Goal: Information Seeking & Learning: Learn about a topic

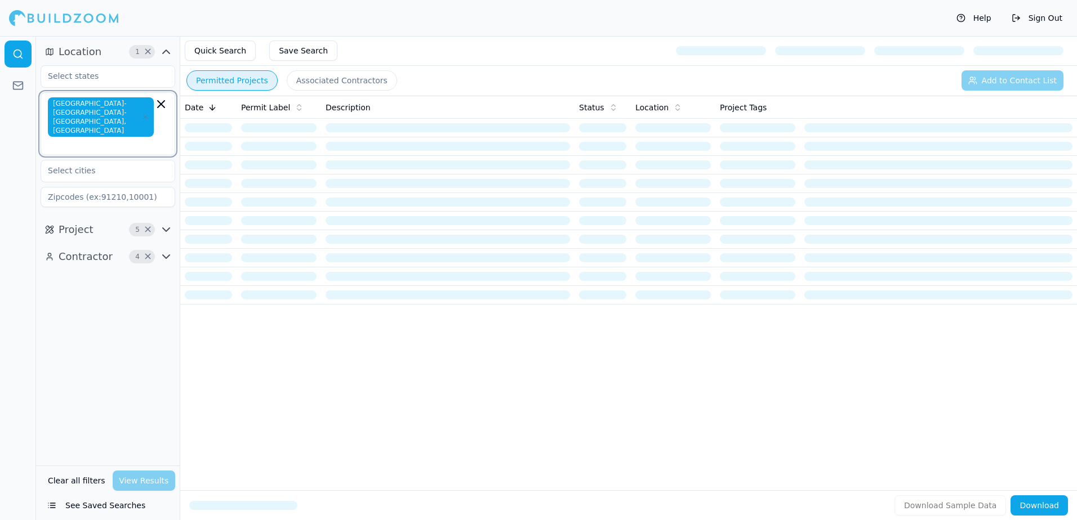
click at [159, 106] on icon "button" at bounding box center [161, 104] width 7 height 7
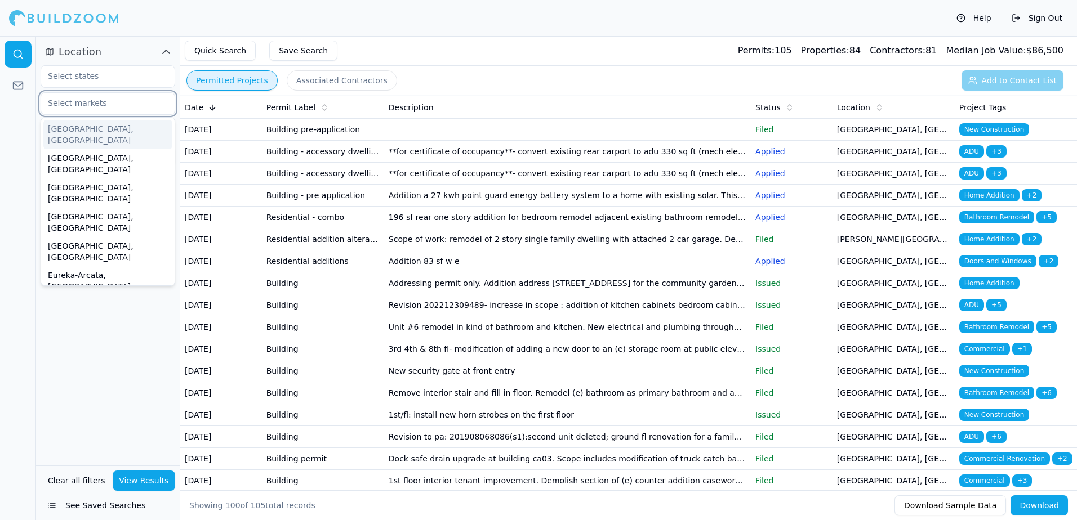
click at [55, 103] on input "text" at bounding box center [100, 103] width 119 height 20
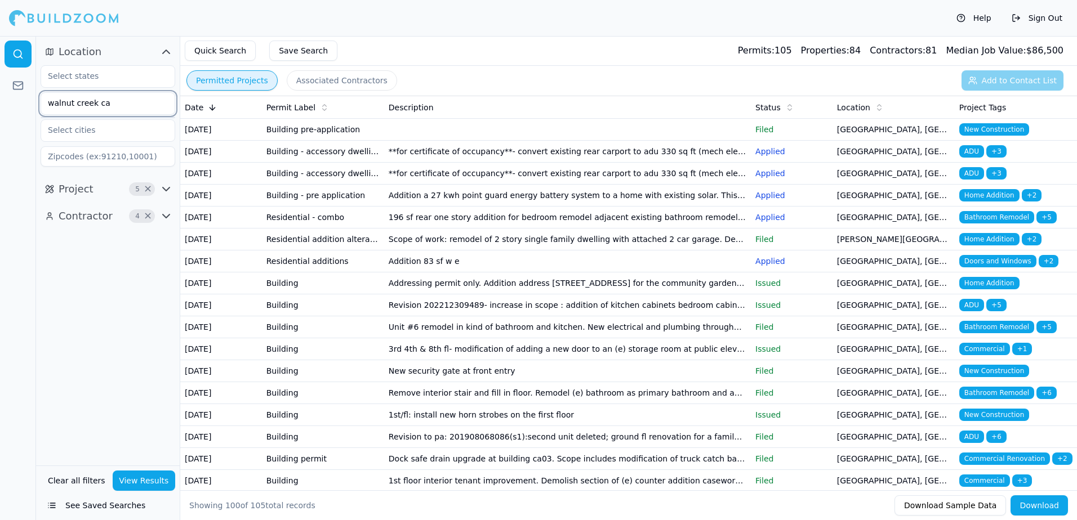
type input "walnut creek ca"
click at [1014, 84] on div "Permitted Projects Associated Contractors Add to Contact List" at bounding box center [628, 80] width 897 height 29
click at [224, 52] on button "Quick Search" at bounding box center [220, 51] width 71 height 20
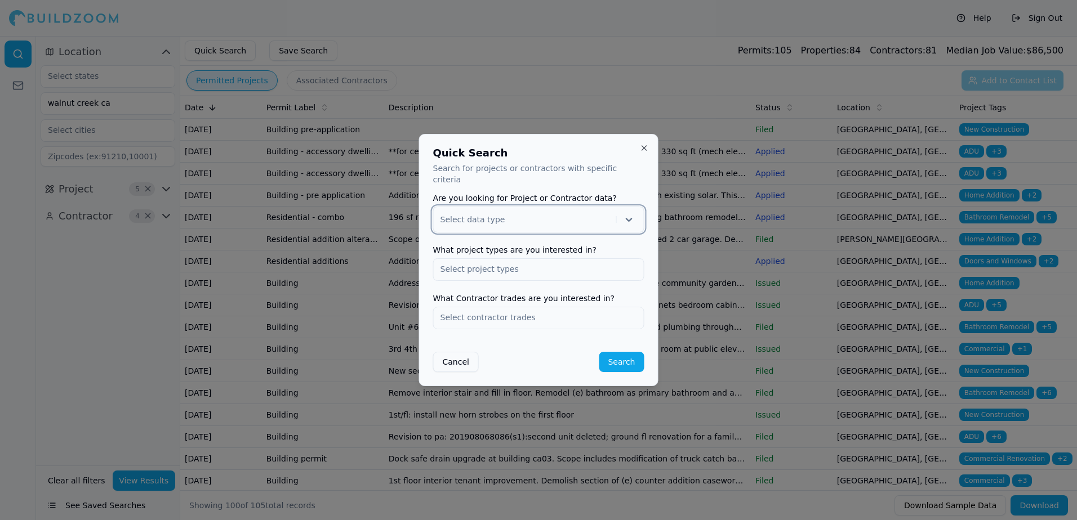
click at [463, 355] on button "Cancel" at bounding box center [456, 362] width 46 height 20
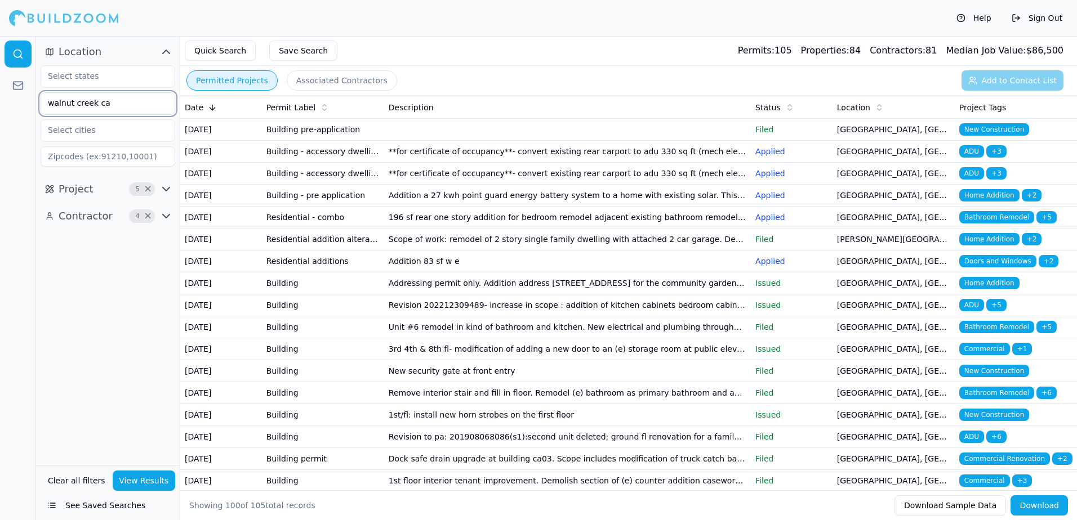
click at [118, 109] on input "walnut creek ca" at bounding box center [100, 103] width 119 height 20
click at [70, 131] on input "text" at bounding box center [100, 130] width 119 height 20
click at [12, 108] on div at bounding box center [18, 278] width 36 height 484
click at [164, 188] on icon "button" at bounding box center [166, 189] width 14 height 14
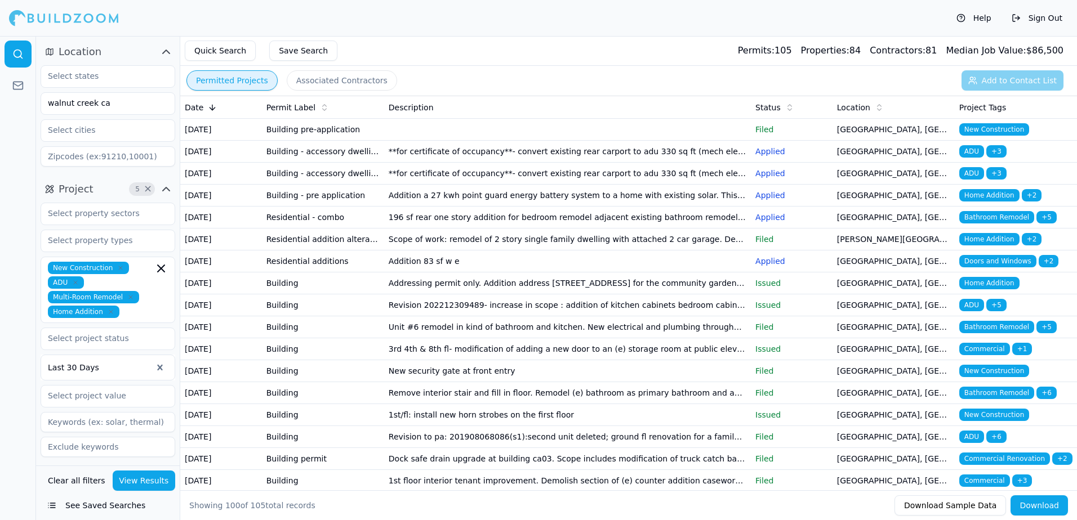
scroll to position [28, 0]
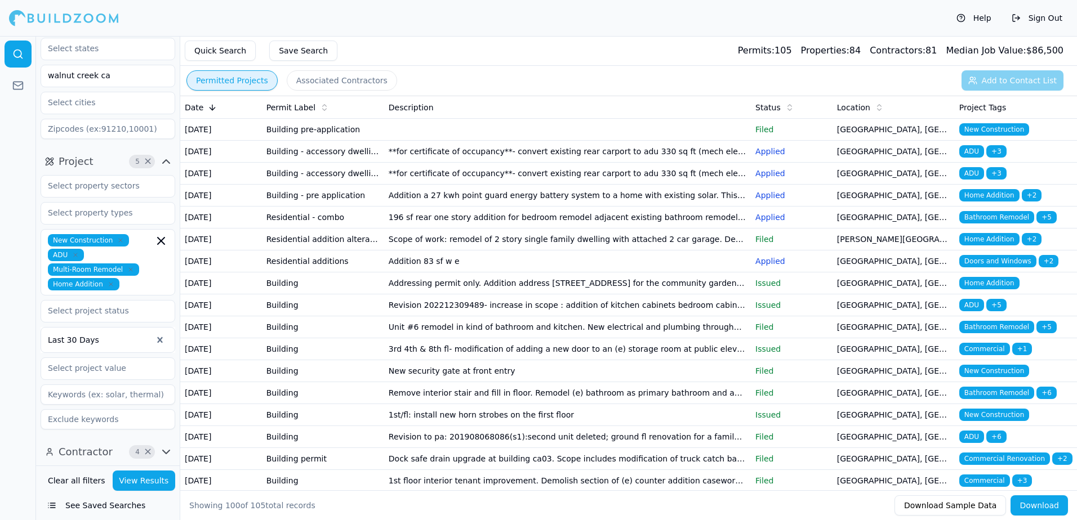
click at [163, 453] on icon "button" at bounding box center [166, 452] width 14 height 14
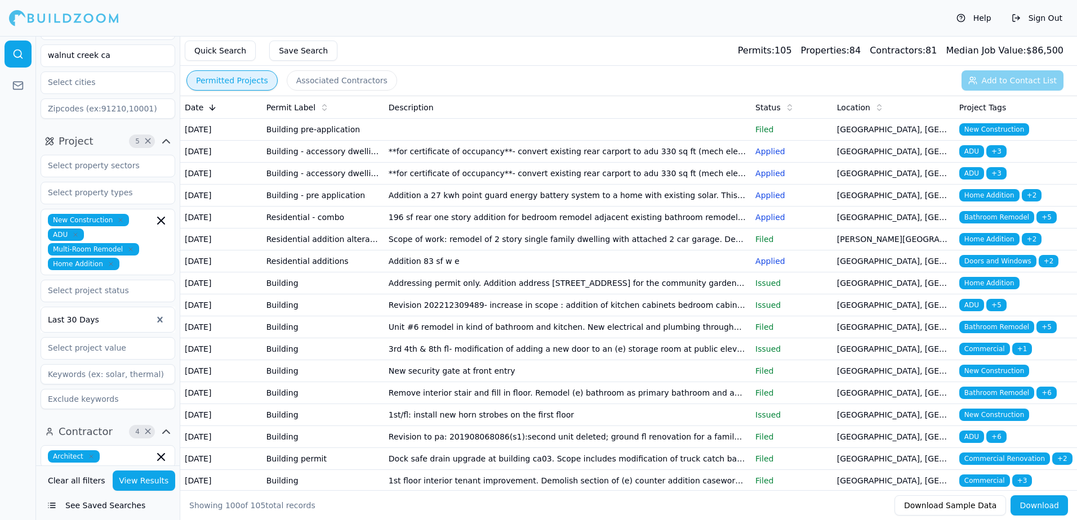
scroll to position [0, 0]
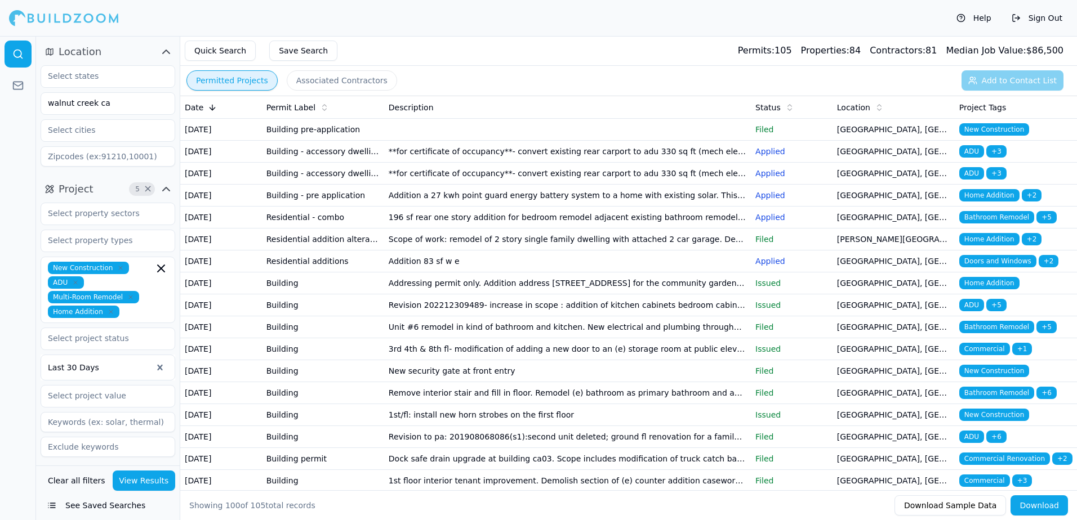
click at [153, 480] on button "View Results" at bounding box center [144, 481] width 63 height 20
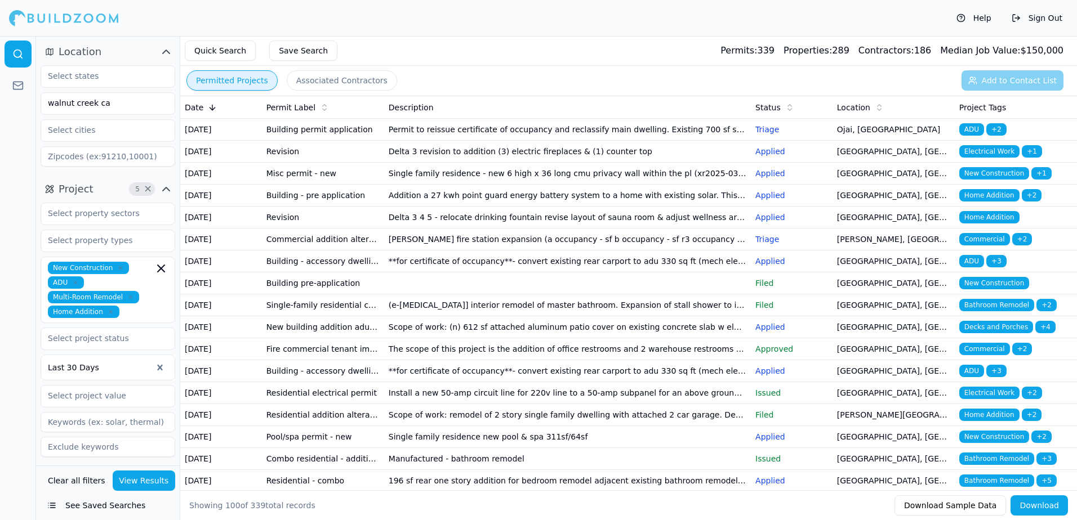
click at [70, 157] on input at bounding box center [108, 156] width 135 height 20
type input "94565"
click at [144, 479] on button "View Results" at bounding box center [144, 481] width 63 height 20
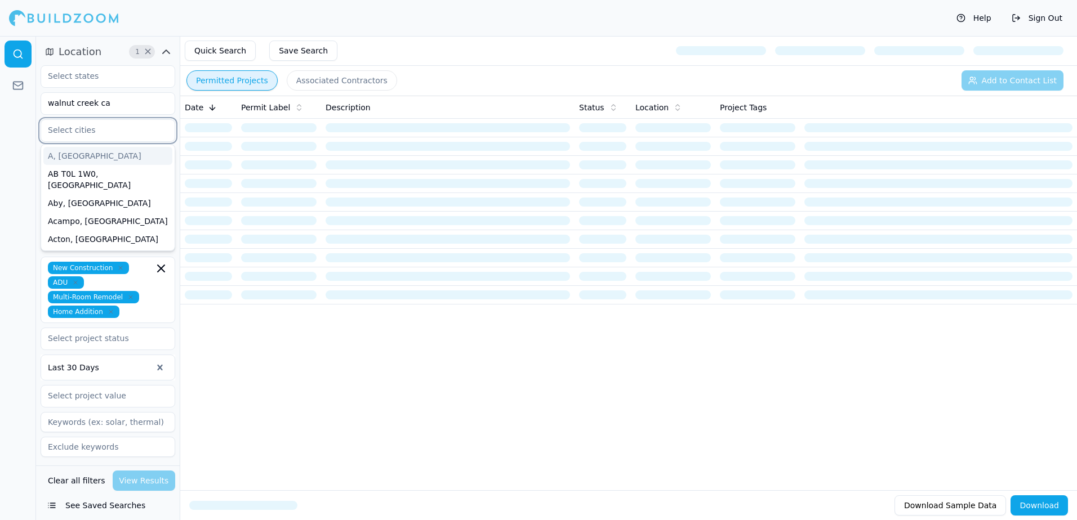
click at [69, 127] on input "text" at bounding box center [100, 130] width 119 height 20
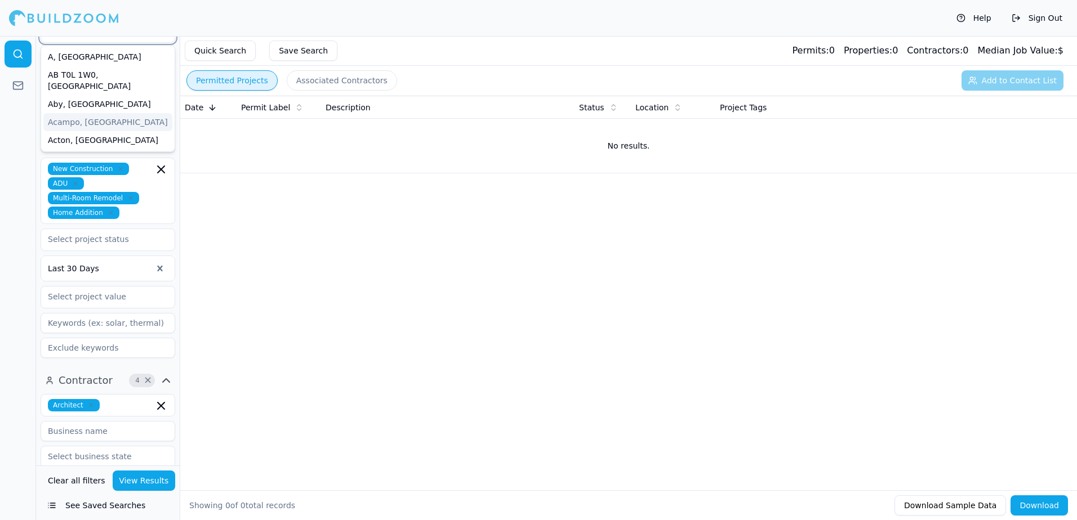
scroll to position [113, 0]
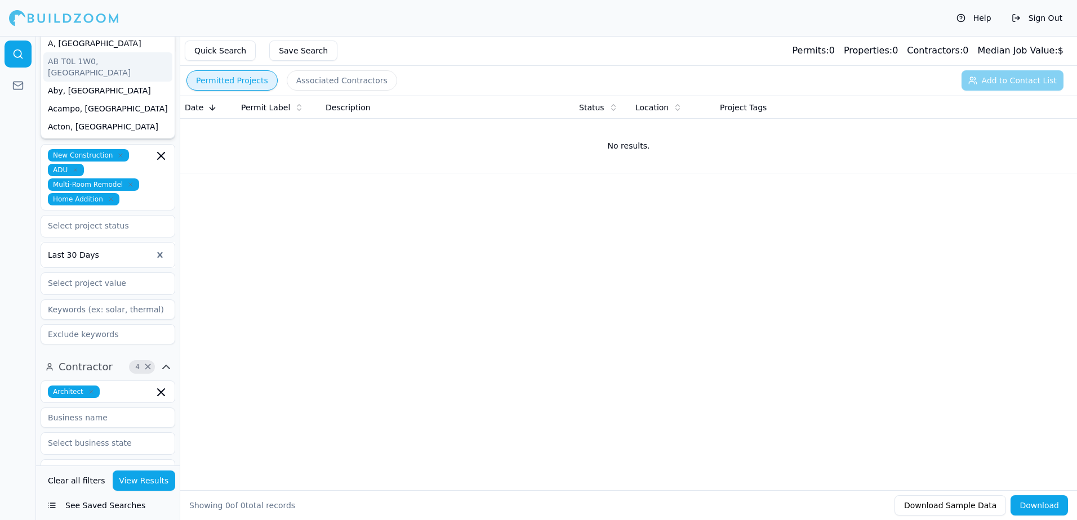
click at [177, 14] on div "Help Sign Out" at bounding box center [538, 18] width 1077 height 36
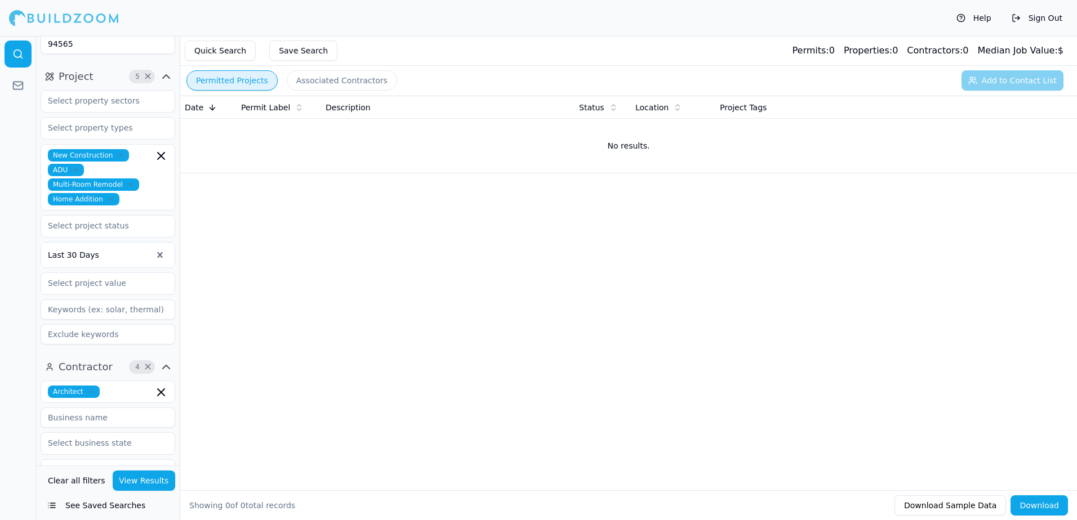
click at [167, 75] on icon "button" at bounding box center [166, 76] width 7 height 3
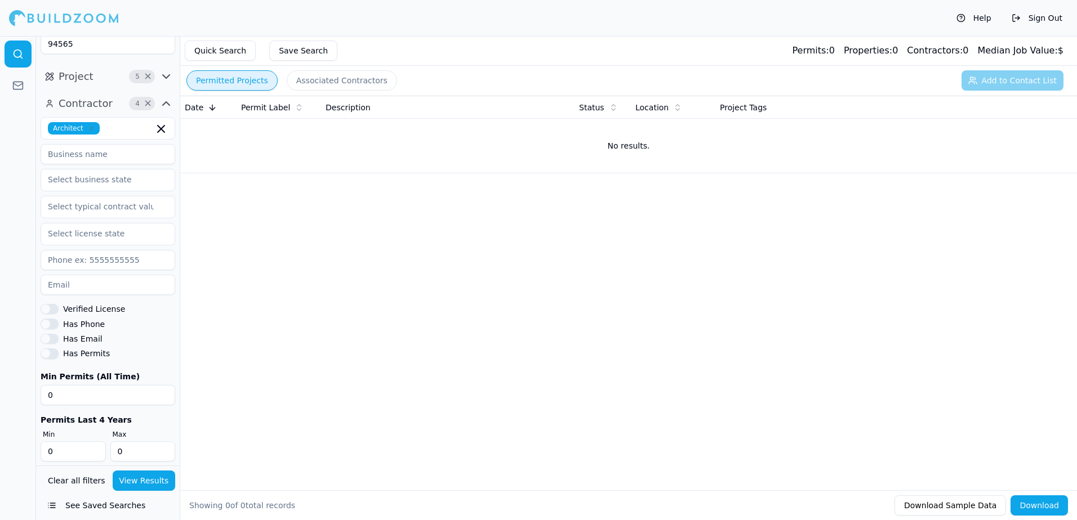
click at [167, 75] on icon "button" at bounding box center [166, 77] width 14 height 14
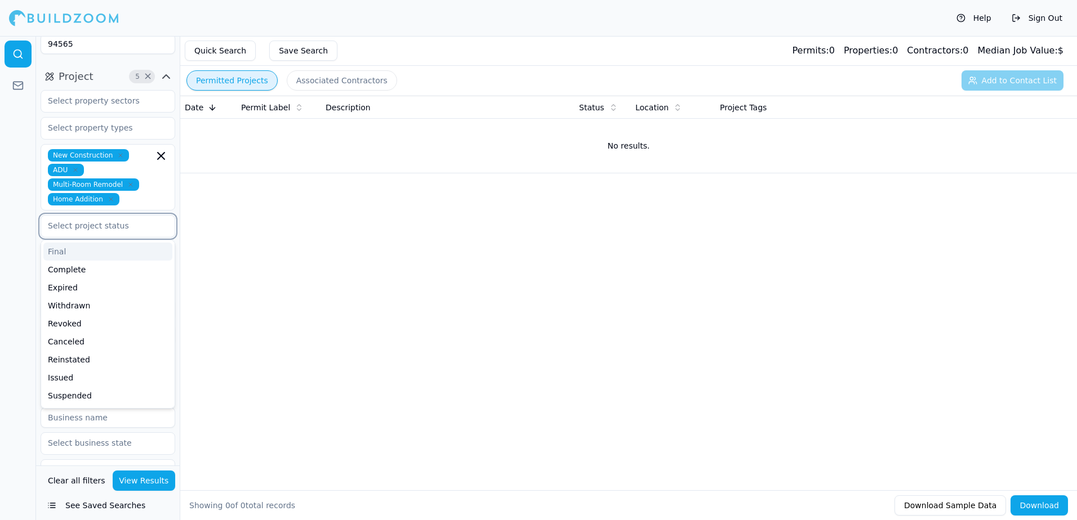
click at [81, 225] on input "text" at bounding box center [100, 226] width 119 height 20
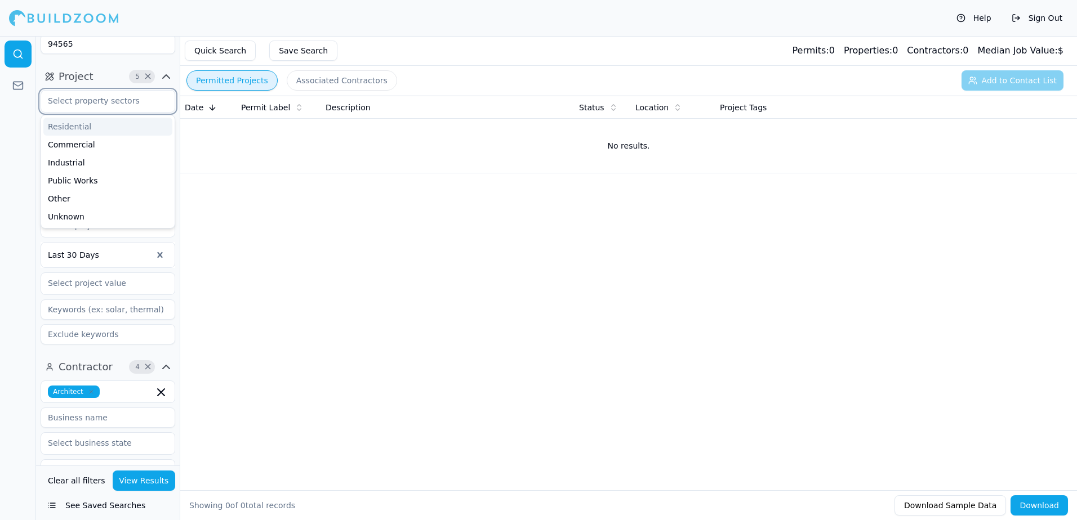
click at [138, 100] on input "text" at bounding box center [100, 101] width 119 height 20
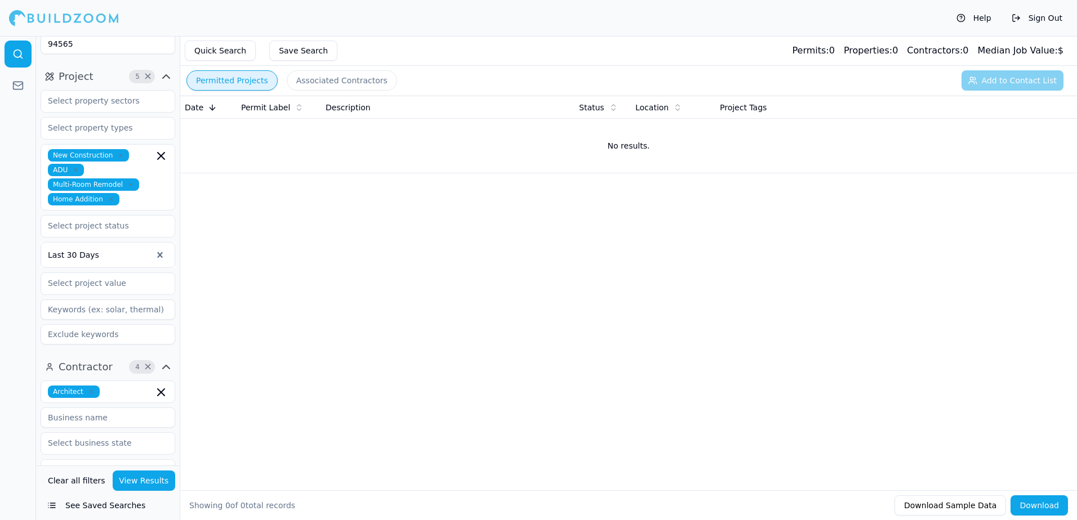
click at [15, 129] on div at bounding box center [18, 278] width 36 height 484
click at [146, 75] on span "×" at bounding box center [148, 77] width 8 height 6
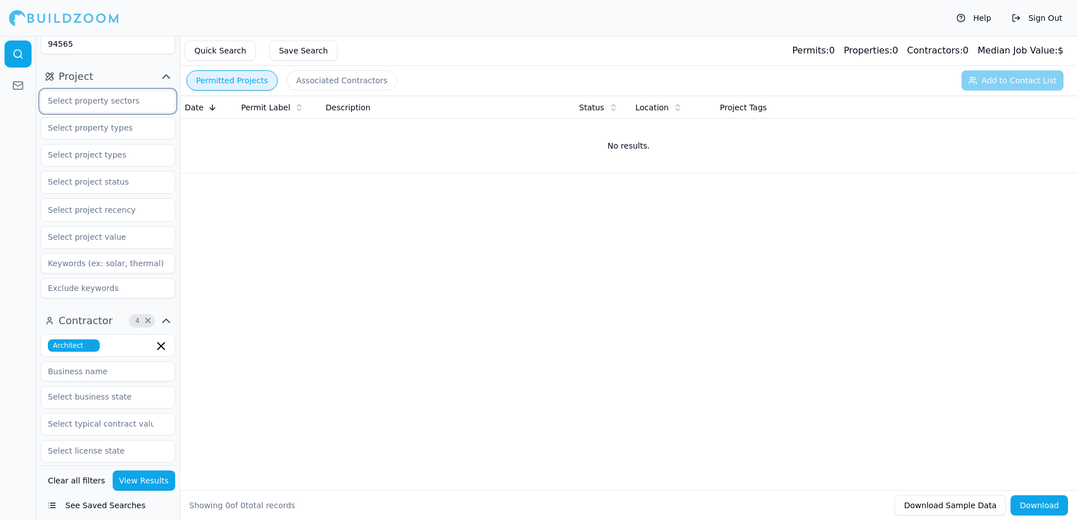
click at [55, 105] on input "text" at bounding box center [100, 101] width 119 height 20
type input "garage converd"
click at [149, 481] on button "View Results" at bounding box center [144, 481] width 63 height 20
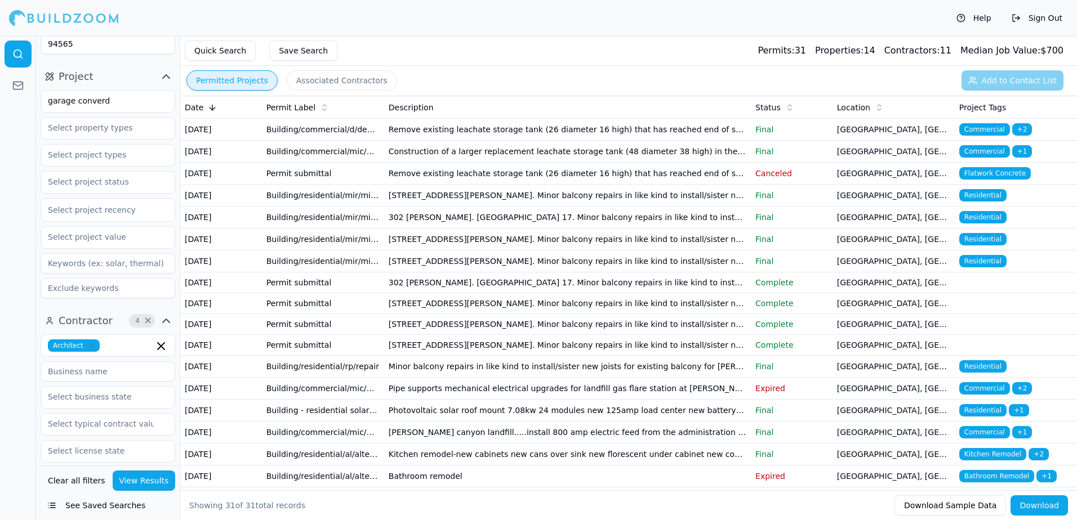
click at [89, 43] on input "94565" at bounding box center [108, 44] width 135 height 20
click at [225, 50] on button "Quick Search" at bounding box center [220, 51] width 71 height 20
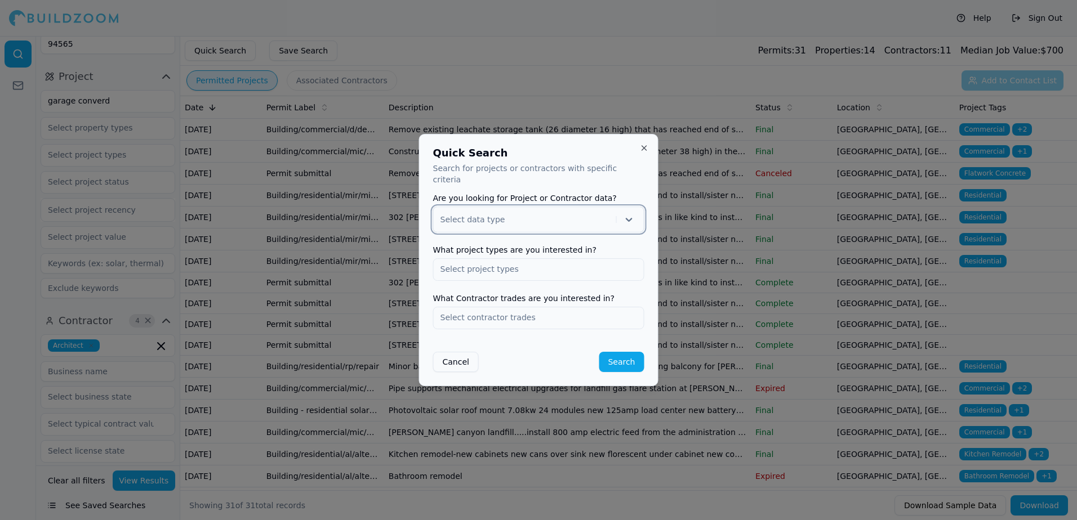
click at [627, 218] on icon at bounding box center [629, 220] width 7 height 4
click at [468, 244] on div "Project" at bounding box center [539, 249] width 210 height 18
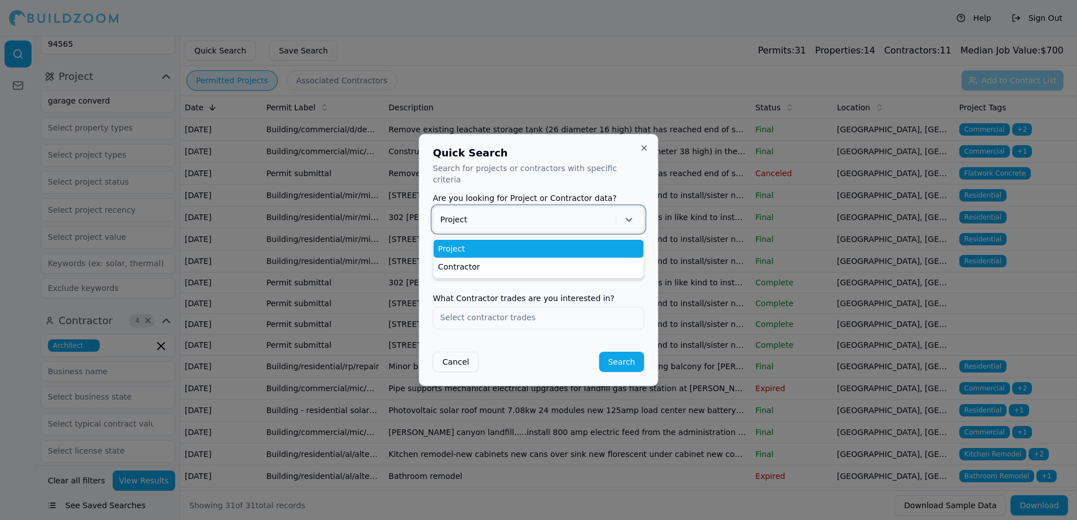
click at [449, 214] on div at bounding box center [525, 219] width 171 height 11
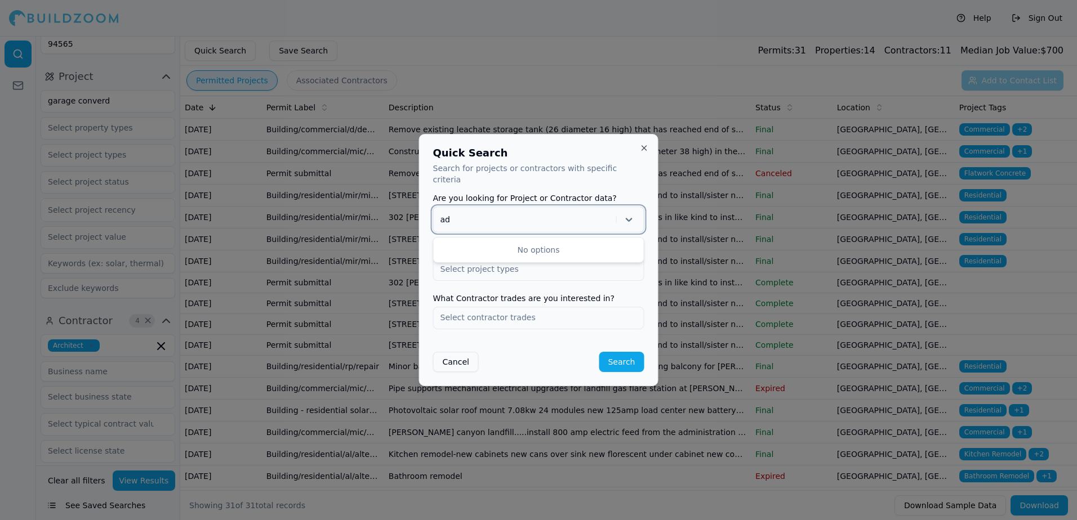
type input "a"
type input "home remodeling"
click at [624, 360] on button "Search" at bounding box center [621, 362] width 45 height 20
